Goal: Information Seeking & Learning: Learn about a topic

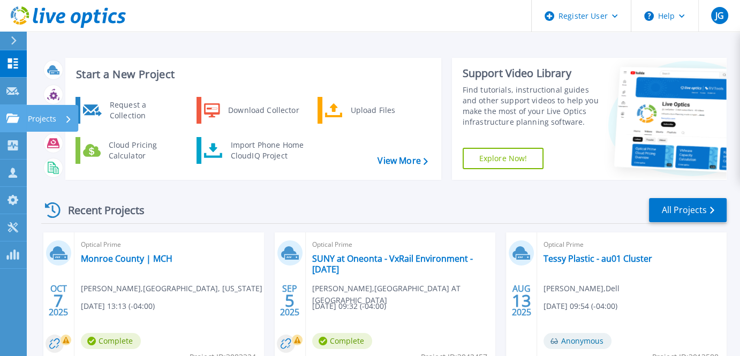
click at [6, 117] on icon at bounding box center [12, 117] width 13 height 9
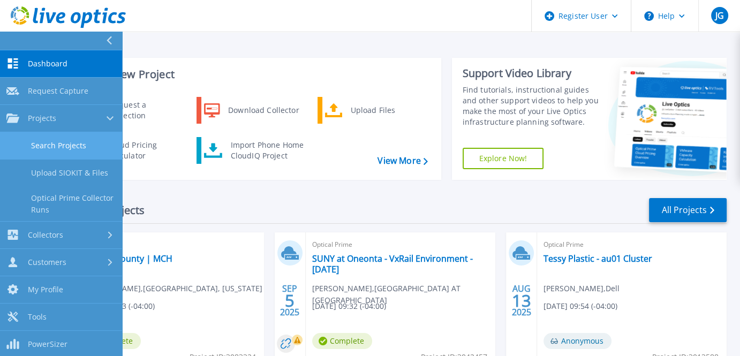
click at [48, 149] on link "Search Projects" at bounding box center [61, 145] width 122 height 27
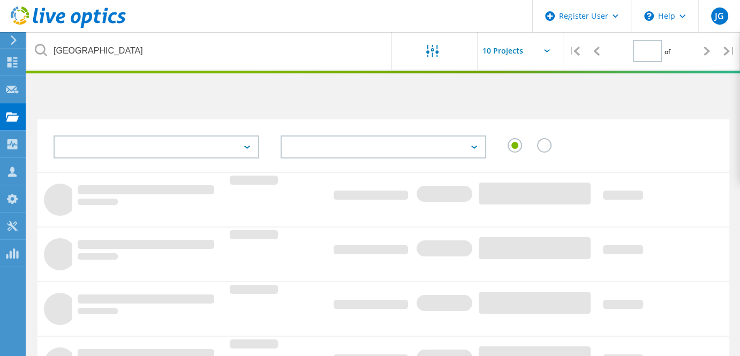
type input "1"
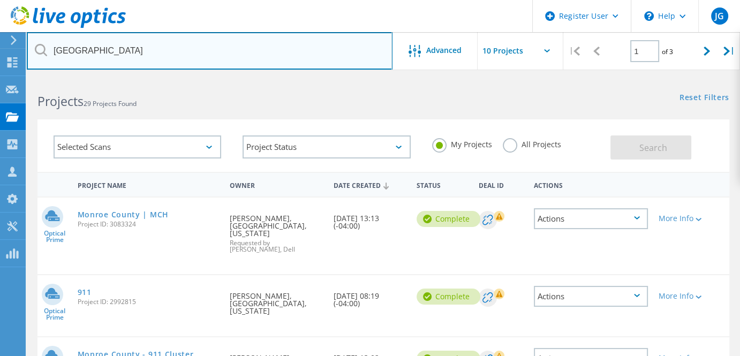
click at [87, 49] on input "monroe county" at bounding box center [210, 50] width 366 height 37
drag, startPoint x: 83, startPoint y: 49, endPoint x: 14, endPoint y: 60, distance: 69.4
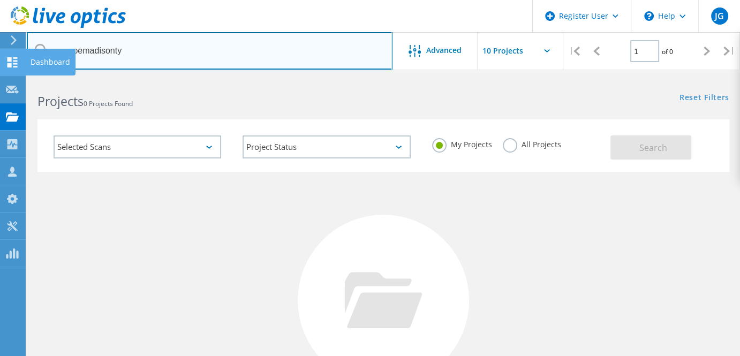
drag, startPoint x: 126, startPoint y: 50, endPoint x: 2, endPoint y: 50, distance: 124.2
click at [2, 78] on div "Register User \n Help Explore Helpful Articles Contact Support JG Dell User Joe…" at bounding box center [370, 285] width 740 height 415
click at [153, 49] on input "monroemadisonty" at bounding box center [210, 50] width 366 height 37
drag, startPoint x: 153, startPoint y: 49, endPoint x: 48, endPoint y: 35, distance: 106.5
click at [48, 35] on input "monroemadisonty" at bounding box center [210, 50] width 366 height 37
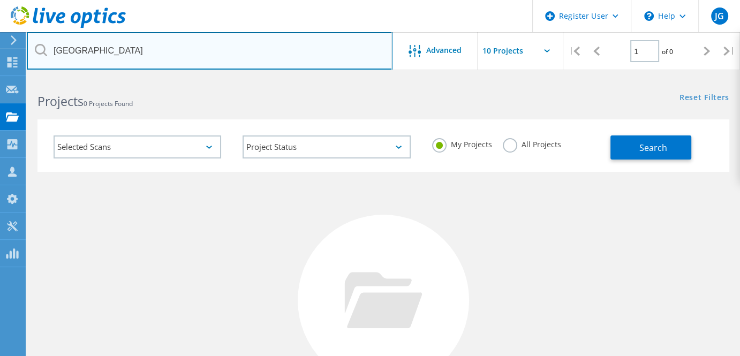
type input "madison county"
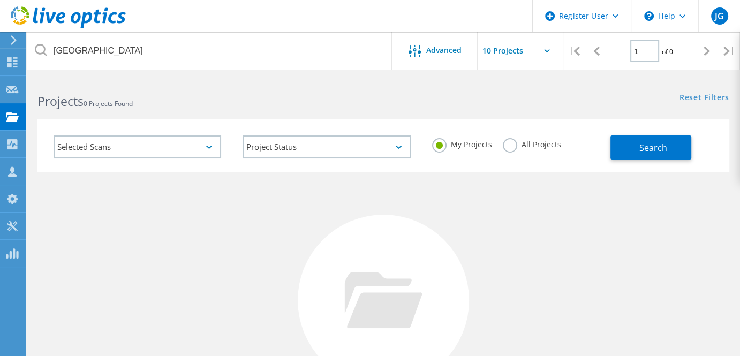
click at [505, 145] on label "All Projects" at bounding box center [532, 143] width 58 height 10
click at [0, 0] on input "All Projects" at bounding box center [0, 0] width 0 height 0
click at [678, 155] on button "Search" at bounding box center [650, 147] width 81 height 24
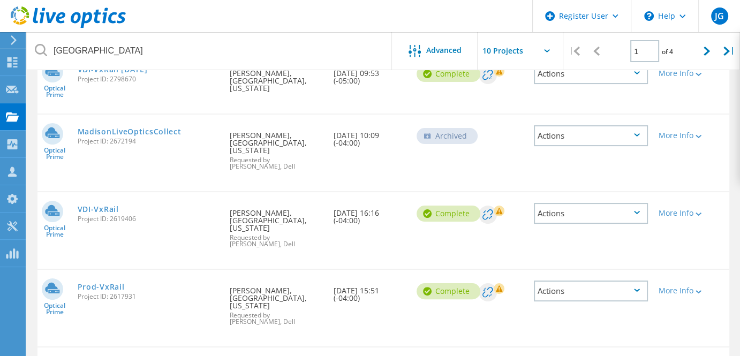
scroll to position [227, 0]
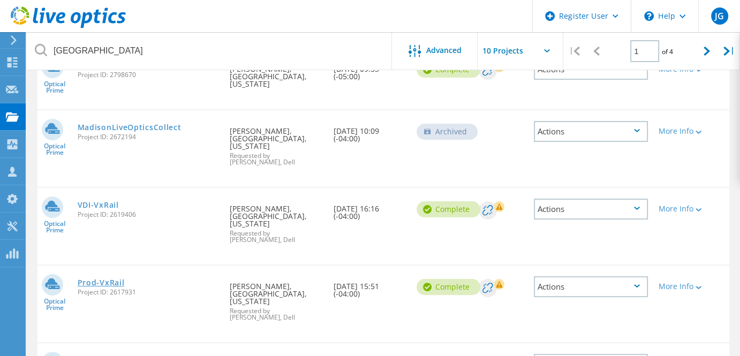
click at [112, 279] on link "Prod-VxRail" at bounding box center [101, 282] width 47 height 7
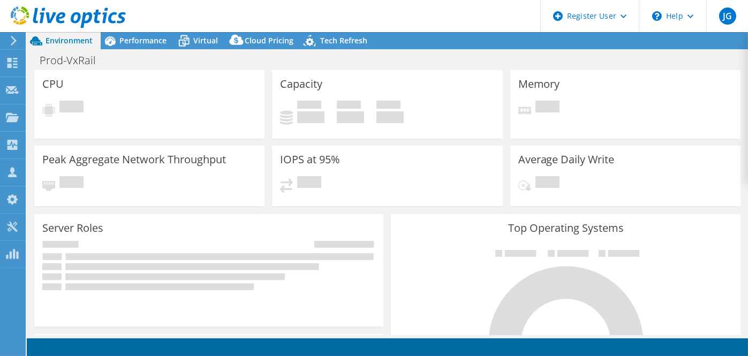
select select "USD"
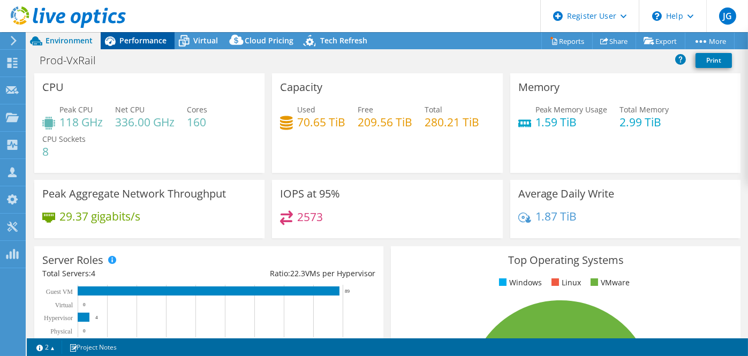
click at [130, 39] on span "Performance" at bounding box center [142, 40] width 47 height 10
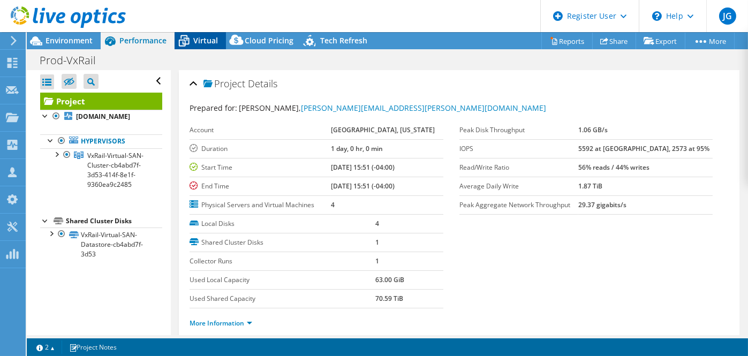
click at [192, 47] on icon at bounding box center [184, 41] width 19 height 19
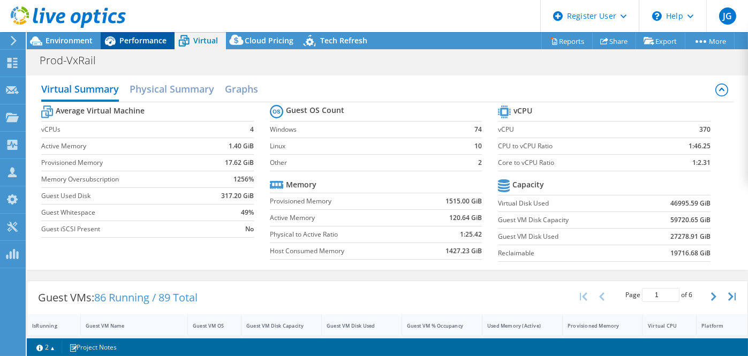
click at [152, 36] on span "Performance" at bounding box center [142, 40] width 47 height 10
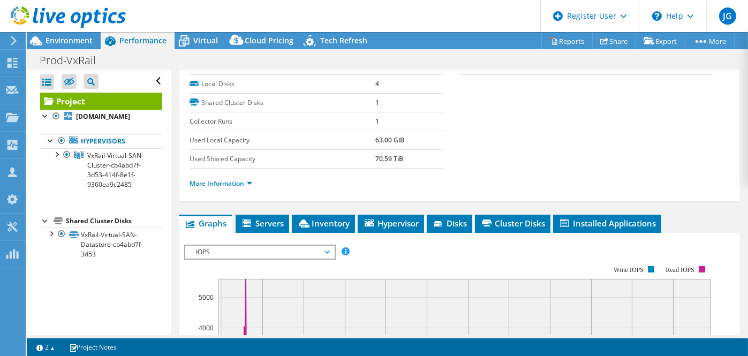
scroll to position [150, 0]
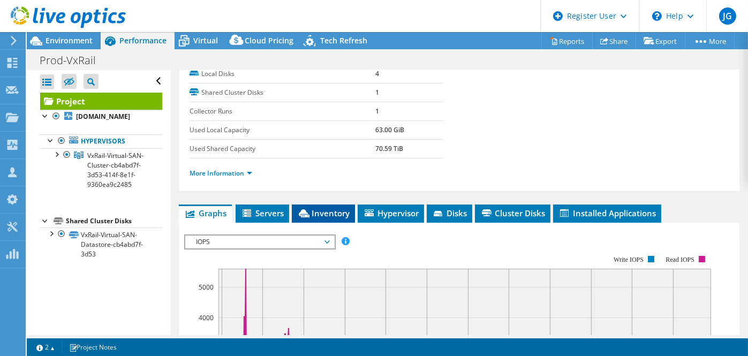
click at [319, 208] on span "Inventory" at bounding box center [323, 213] width 52 height 11
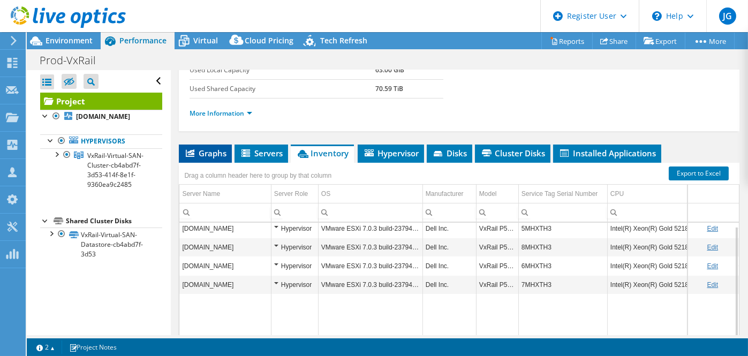
scroll to position [0, 0]
